Goal: Information Seeking & Learning: Learn about a topic

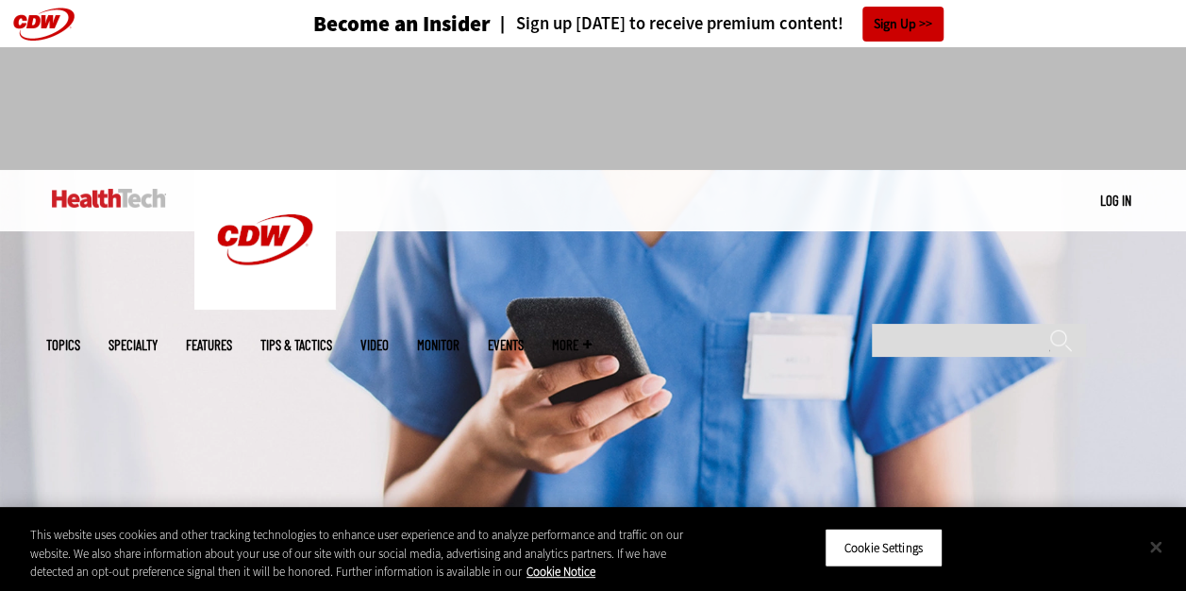
click at [1155, 554] on button "Close" at bounding box center [1156, 546] width 42 height 42
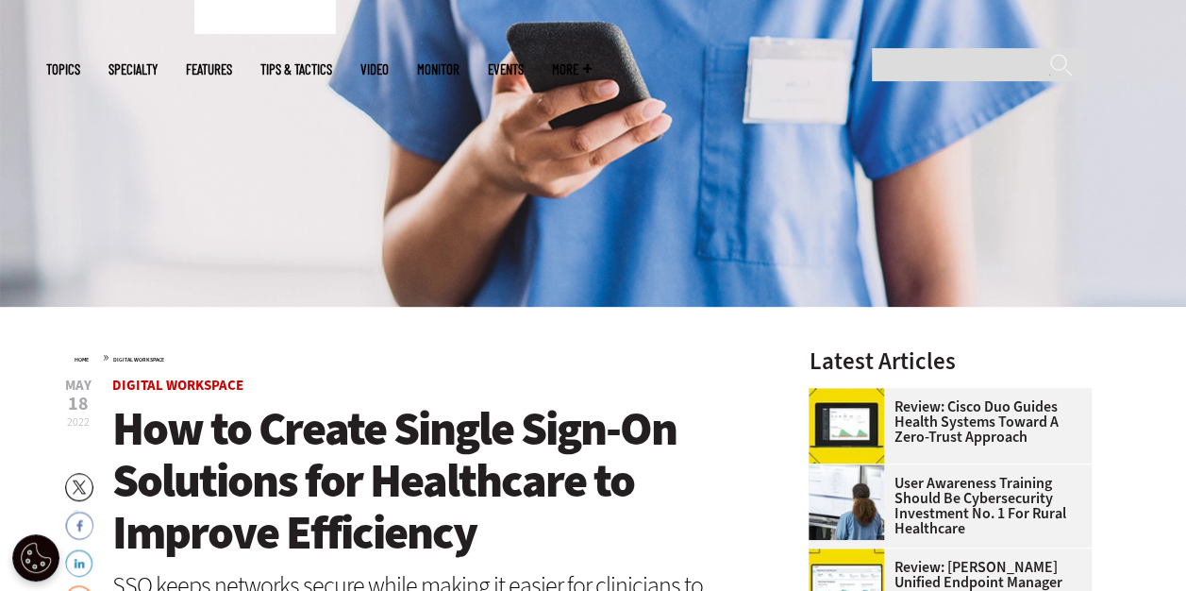
scroll to position [660, 0]
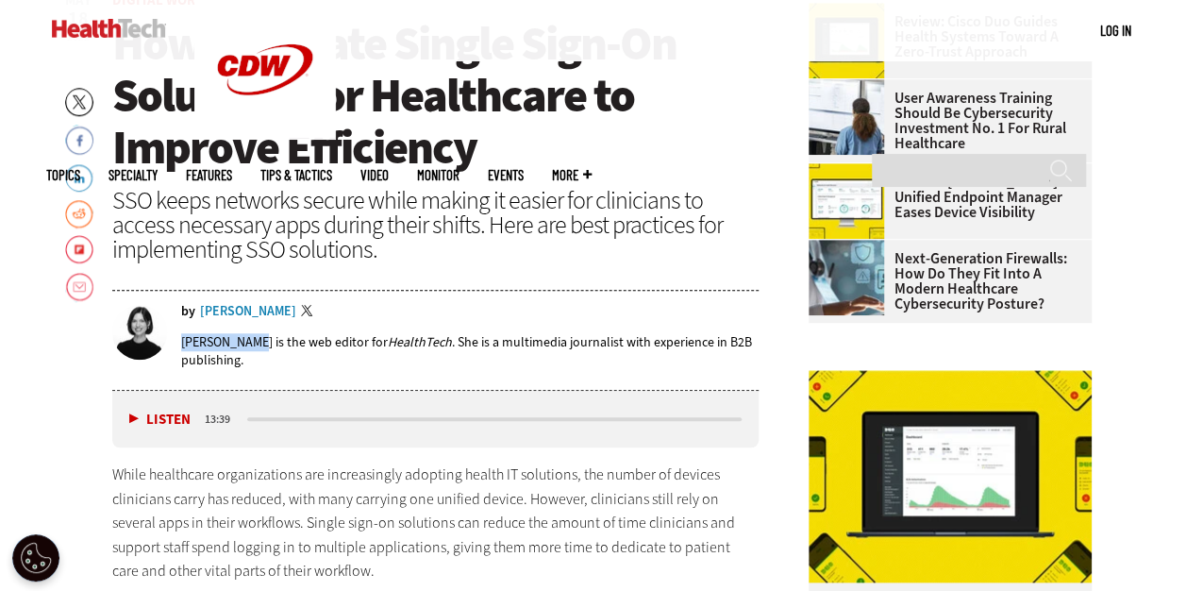
drag, startPoint x: 182, startPoint y: 338, endPoint x: 249, endPoint y: 340, distance: 67.0
click at [249, 340] on p "Jordan Scott is the web editor for HealthTech . She is a multimedia journalist …" at bounding box center [470, 351] width 578 height 36
copy p "[PERSON_NAME]"
click at [500, 208] on div "SSO keeps networks secure while making it easier for clinicians to access neces…" at bounding box center [435, 225] width 647 height 74
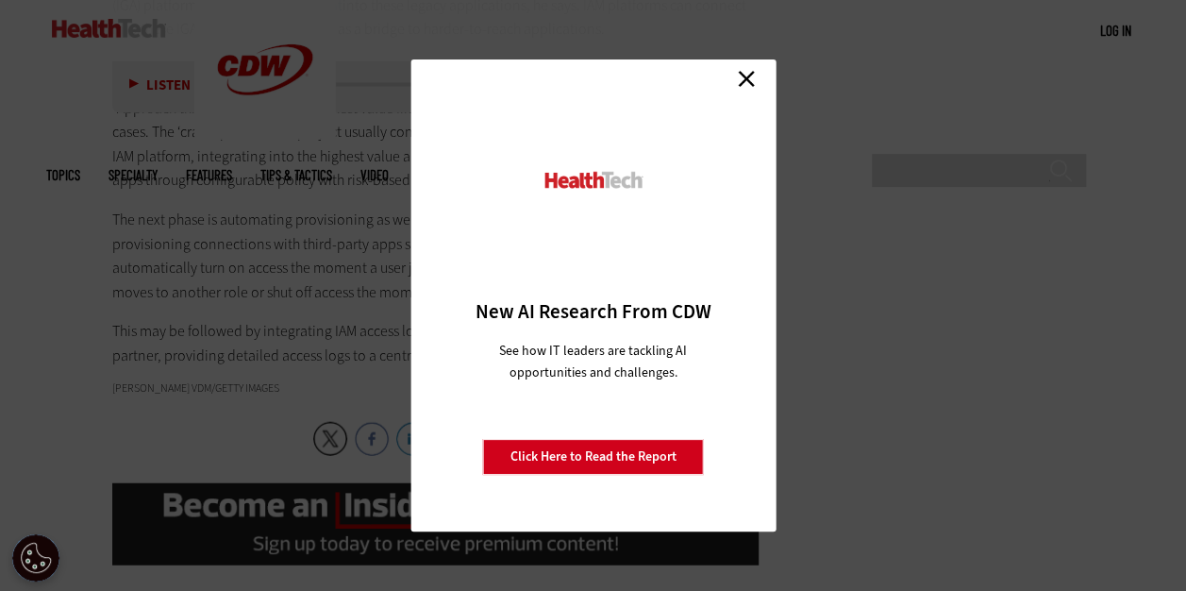
scroll to position [5642, 0]
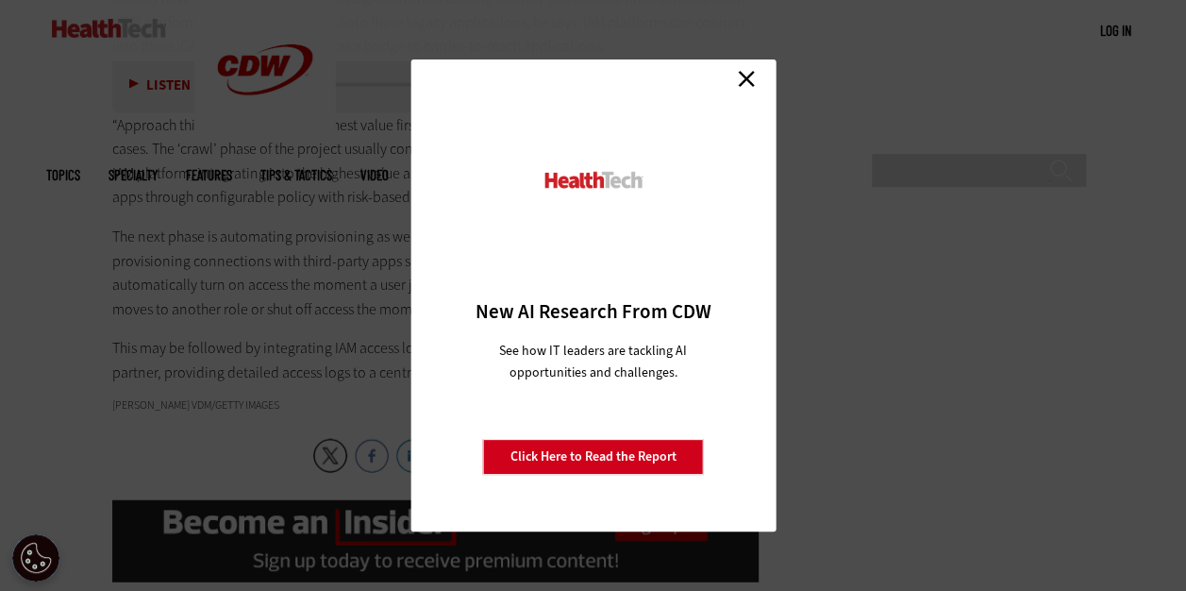
click at [737, 63] on div "Close New AI Research From CDW See how IT leaders are tackling AI opportunities…" at bounding box center [592, 295] width 365 height 472
click at [741, 70] on link "Close" at bounding box center [746, 78] width 28 height 28
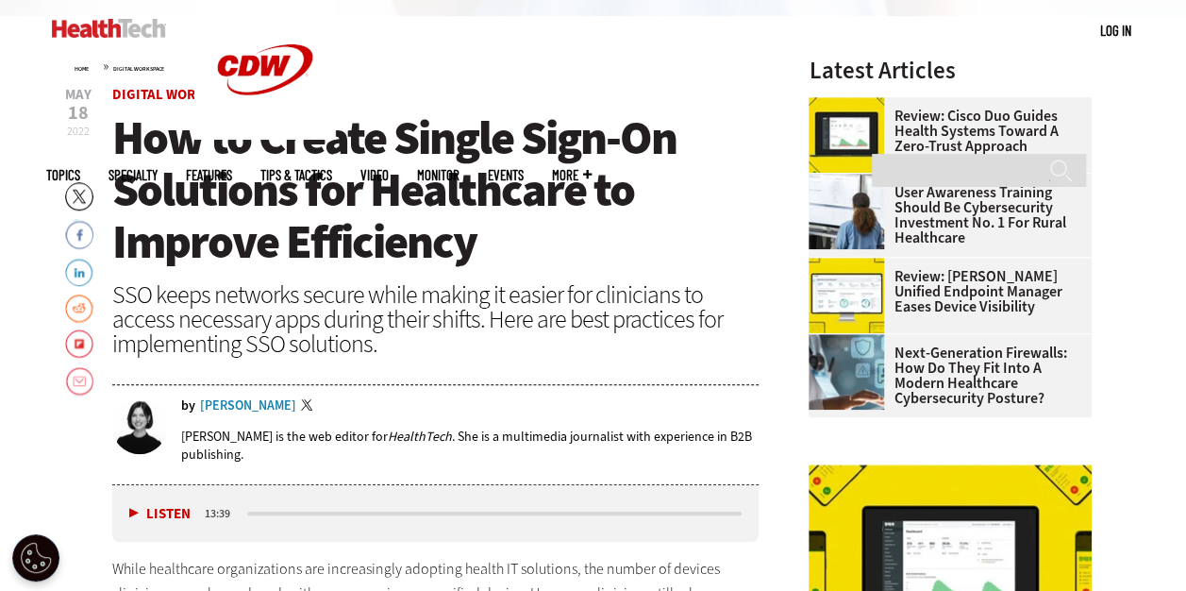
scroll to position [549, 0]
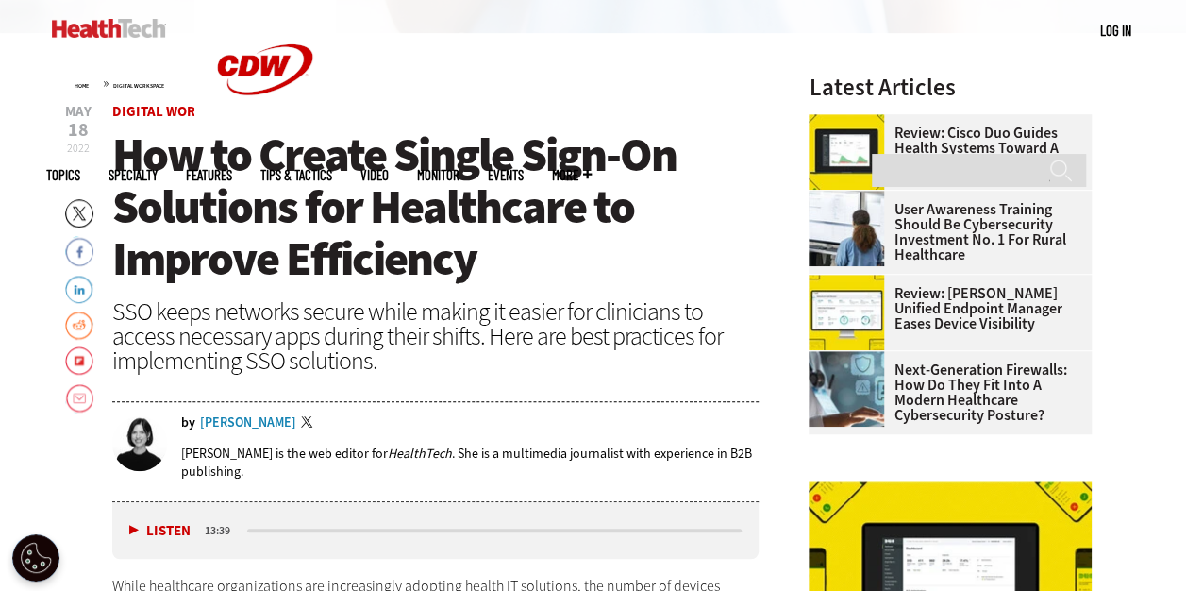
click at [545, 164] on span "How to Create Single Sign-On Solutions for Healthcare to Improve Efficiency" at bounding box center [394, 207] width 564 height 166
click at [655, 213] on h1 "How to Create Single Sign-On Solutions for Healthcare to Improve Efficiency" at bounding box center [435, 207] width 647 height 156
click at [619, 108] on span "Digital Workspace" at bounding box center [435, 112] width 647 height 14
click at [570, 192] on span "How to Create Single Sign-On Solutions for Healthcare to Improve Efficiency" at bounding box center [394, 207] width 564 height 166
drag, startPoint x: 570, startPoint y: 192, endPoint x: 474, endPoint y: 237, distance: 105.9
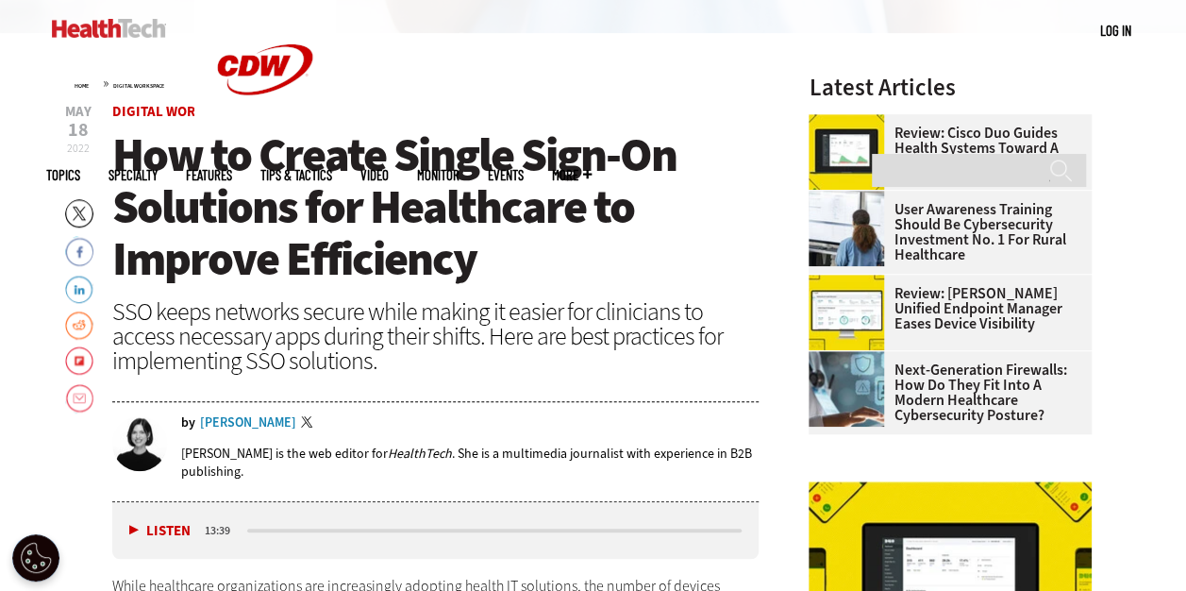
click at [474, 237] on span "How to Create Single Sign-On Solutions for Healthcare to Improve Efficiency" at bounding box center [394, 207] width 564 height 166
click at [501, 195] on span "How to Create Single Sign-On Solutions for Healthcare to Improve Efficiency" at bounding box center [394, 207] width 564 height 166
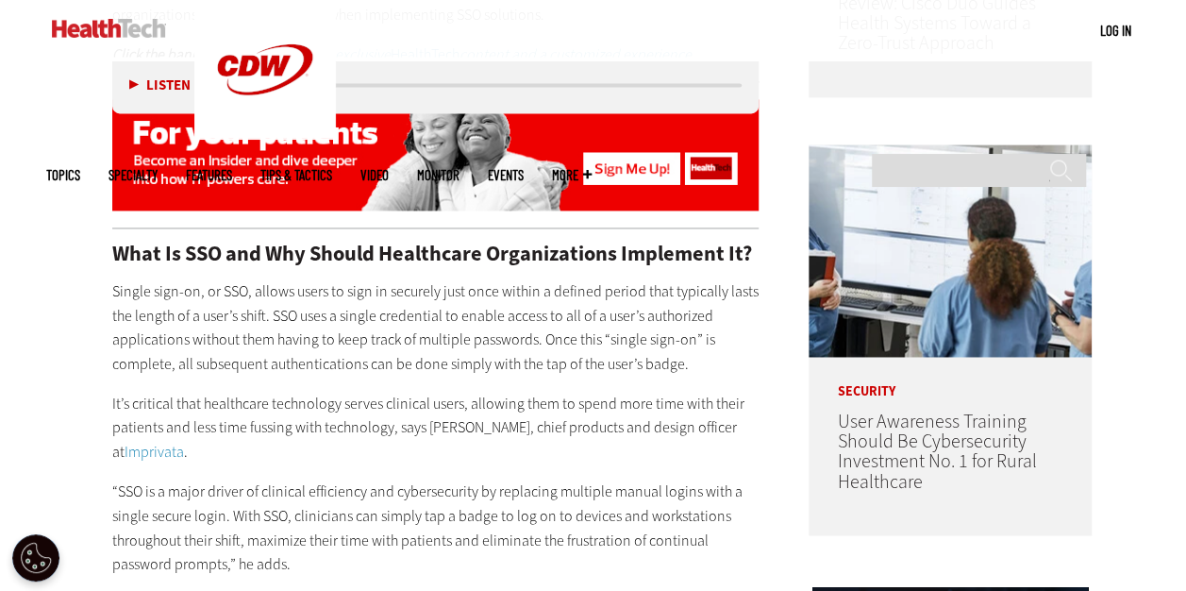
scroll to position [1681, 0]
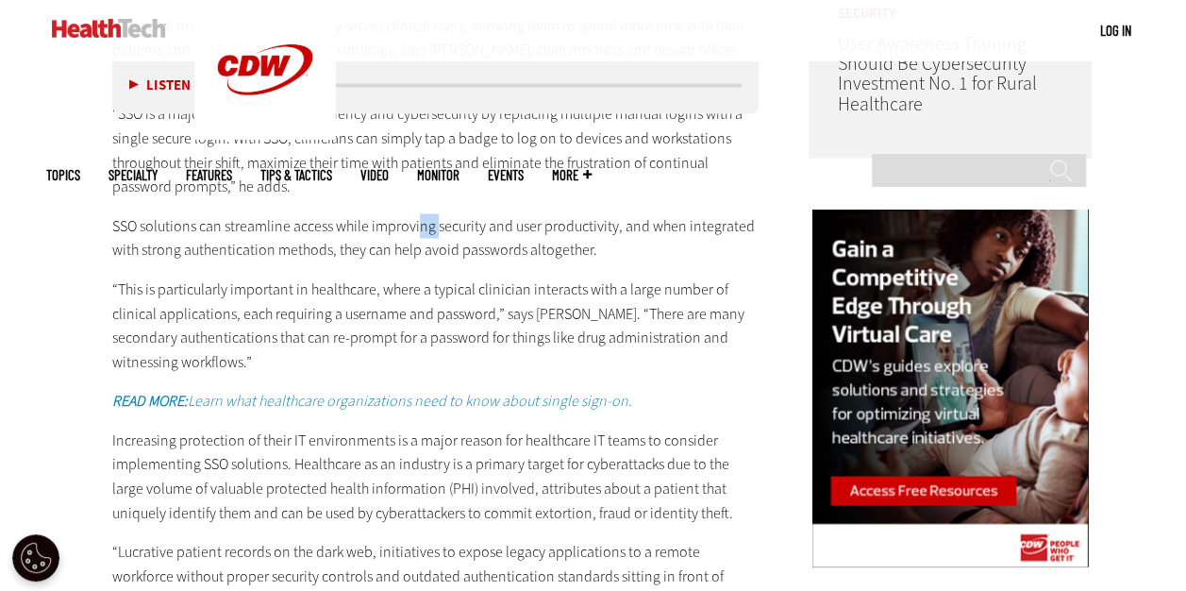
drag, startPoint x: 435, startPoint y: 202, endPoint x: 406, endPoint y: 236, distance: 44.8
click at [413, 236] on div "What Is SSO and Why Should Healthcare Organizations Implement It? Single sign-o…" at bounding box center [435, 503] width 647 height 1274
click at [560, 303] on p "“This is particularly important in healthcare, where a typical clinician intera…" at bounding box center [435, 324] width 647 height 96
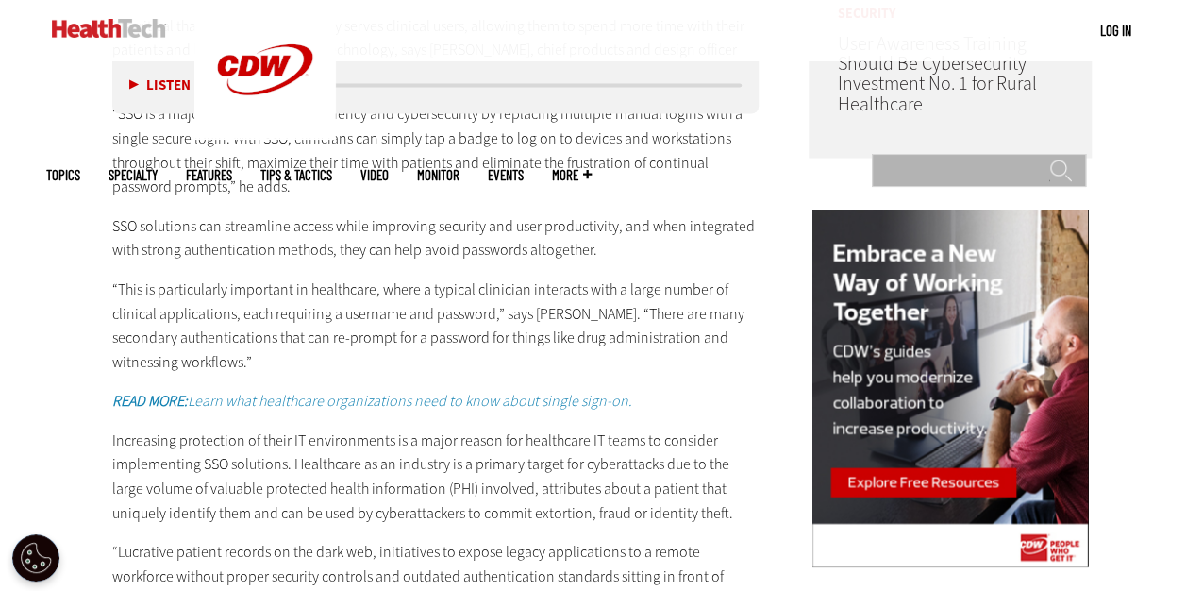
click at [954, 154] on input "Search" at bounding box center [979, 170] width 214 height 33
click at [711, 225] on p "SSO solutions can streamline access while improving security and user productiv…" at bounding box center [435, 237] width 647 height 48
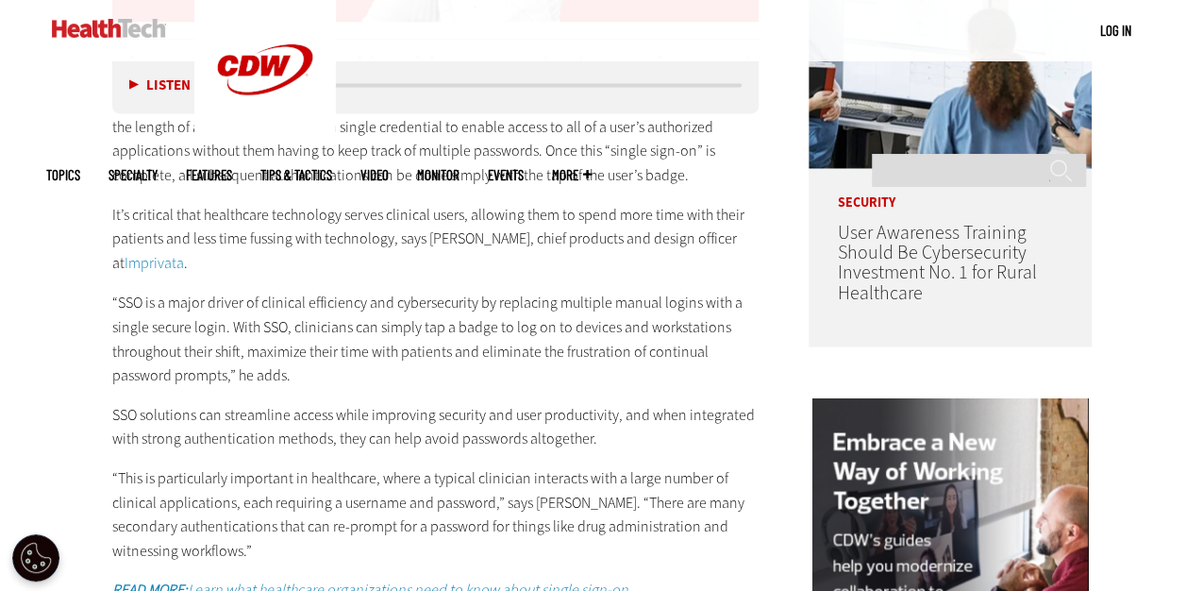
scroll to position [1492, 0]
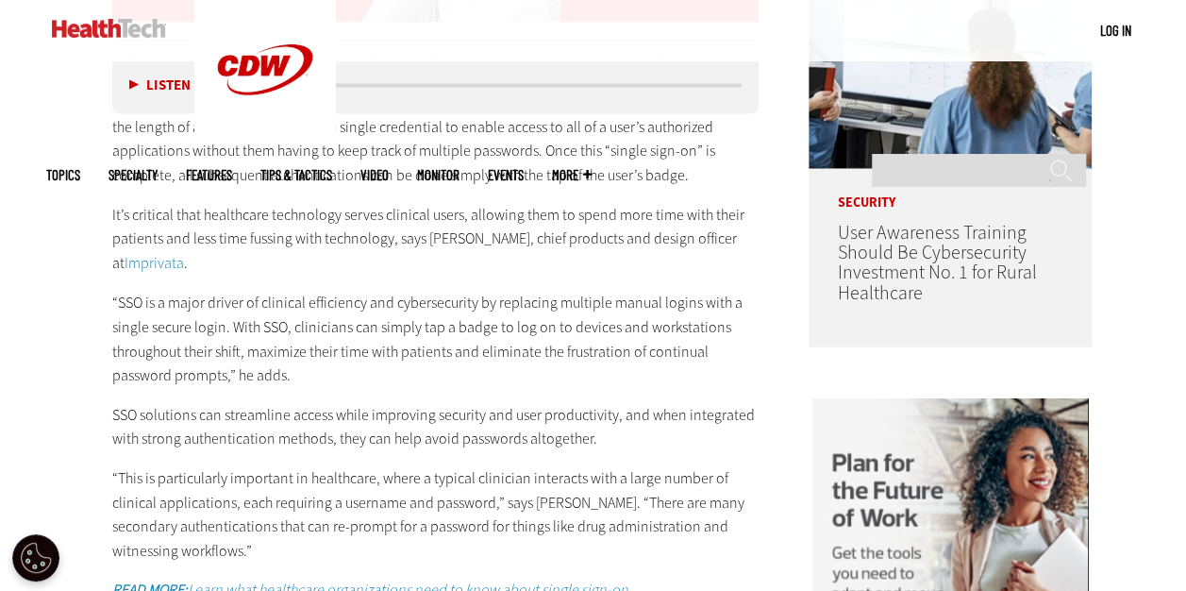
click at [441, 409] on p "SSO solutions can streamline access while improving security and user productiv…" at bounding box center [435, 426] width 647 height 48
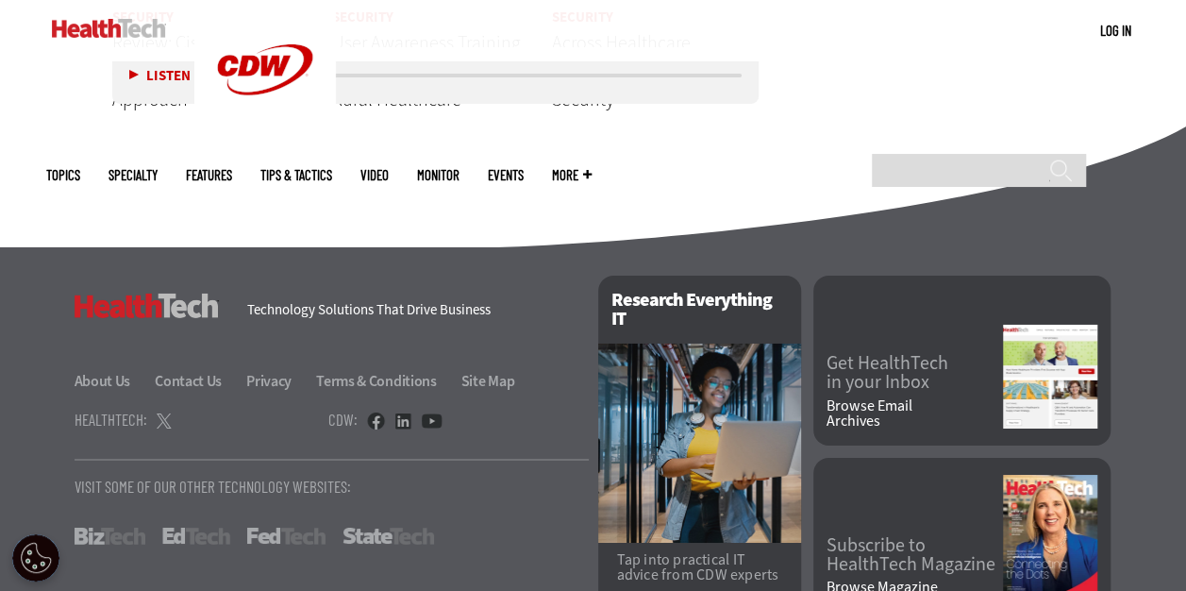
scroll to position [6794, 0]
